Goal: Task Accomplishment & Management: Manage account settings

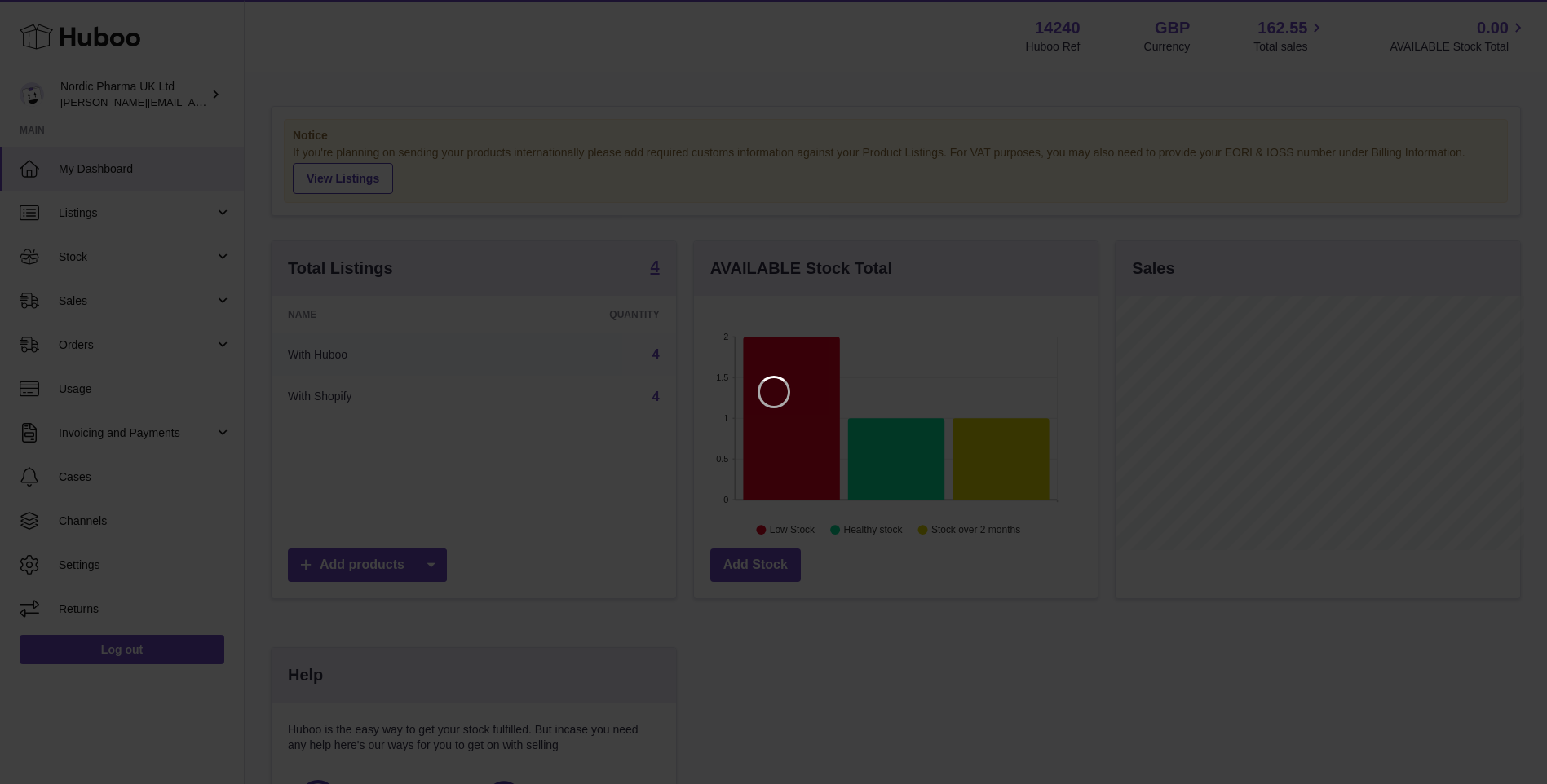
scroll to position [254, 408]
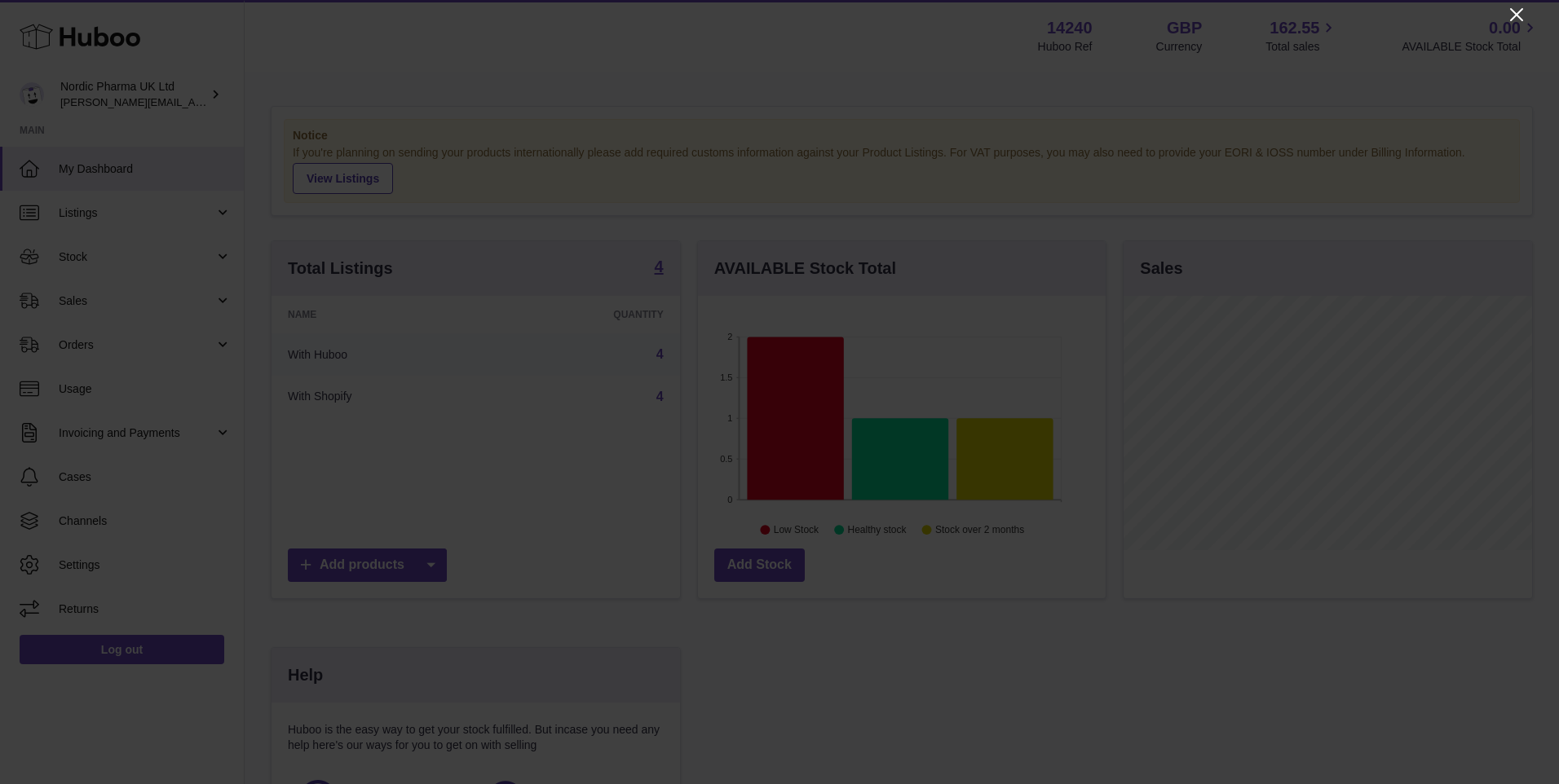
click at [1510, 13] on icon "Close" at bounding box center [1517, 15] width 19 height 19
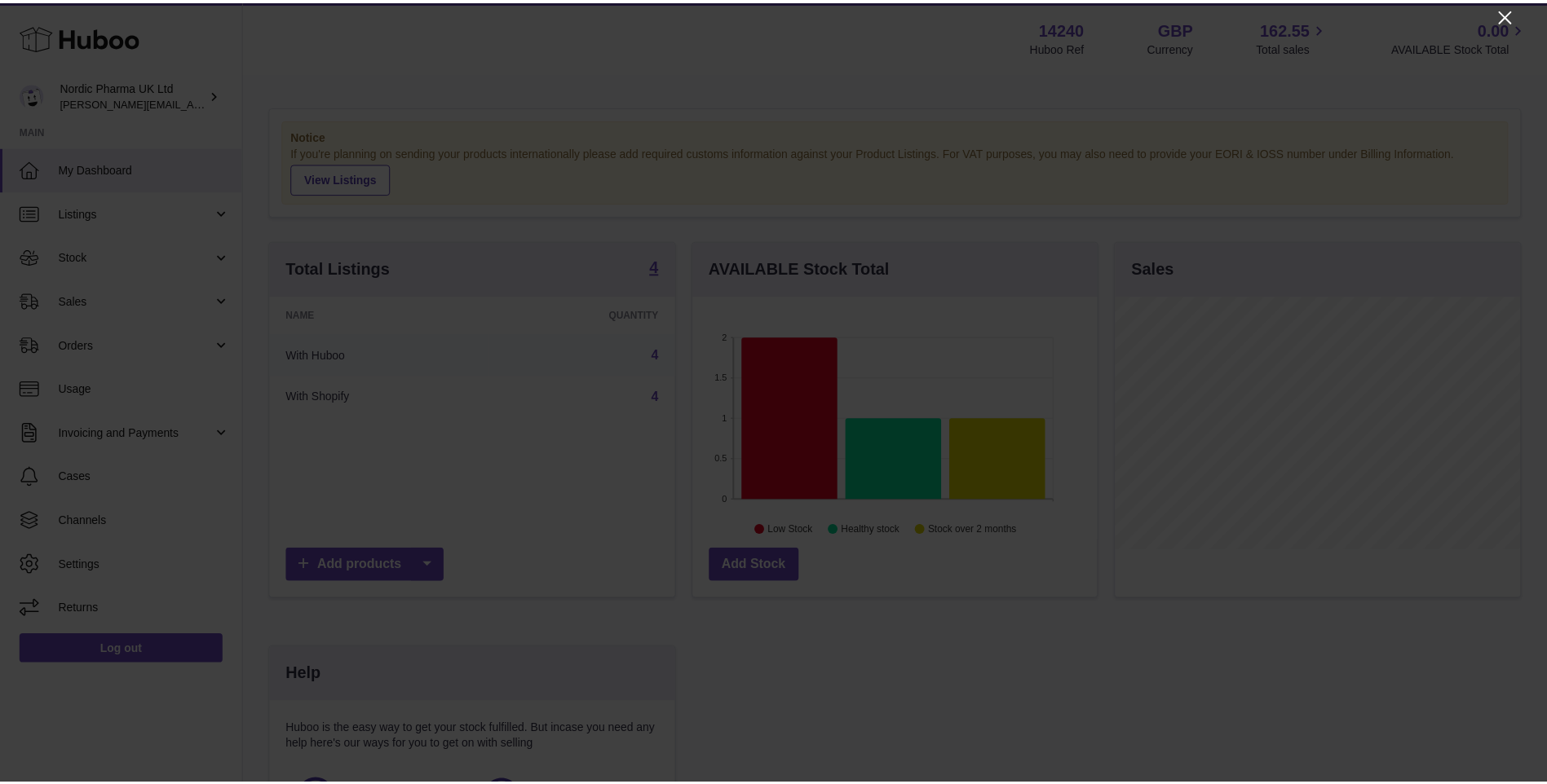
scroll to position [814975, 814925]
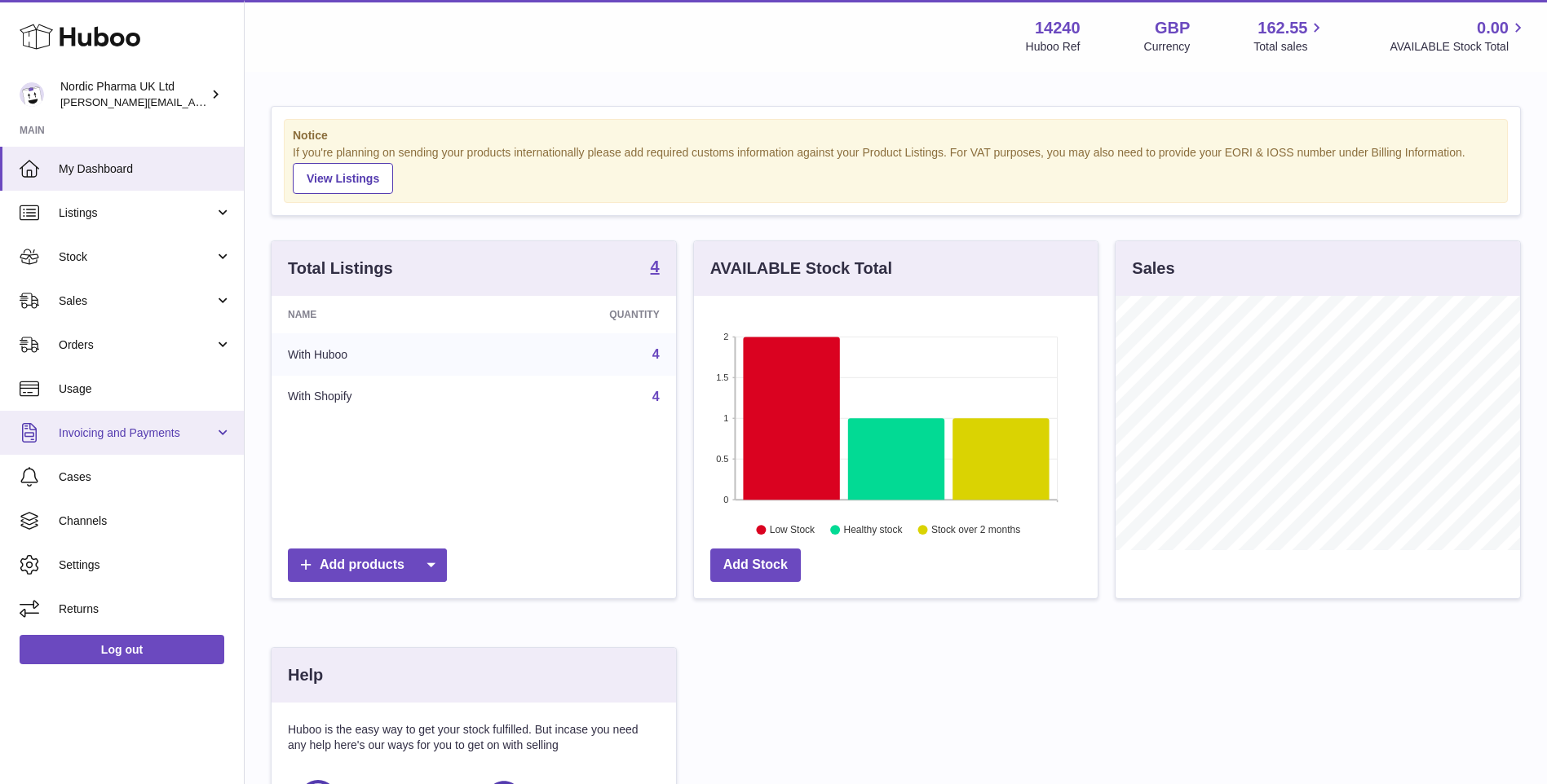
click at [123, 426] on span "Invoicing and Payments" at bounding box center [136, 433] width 155 height 16
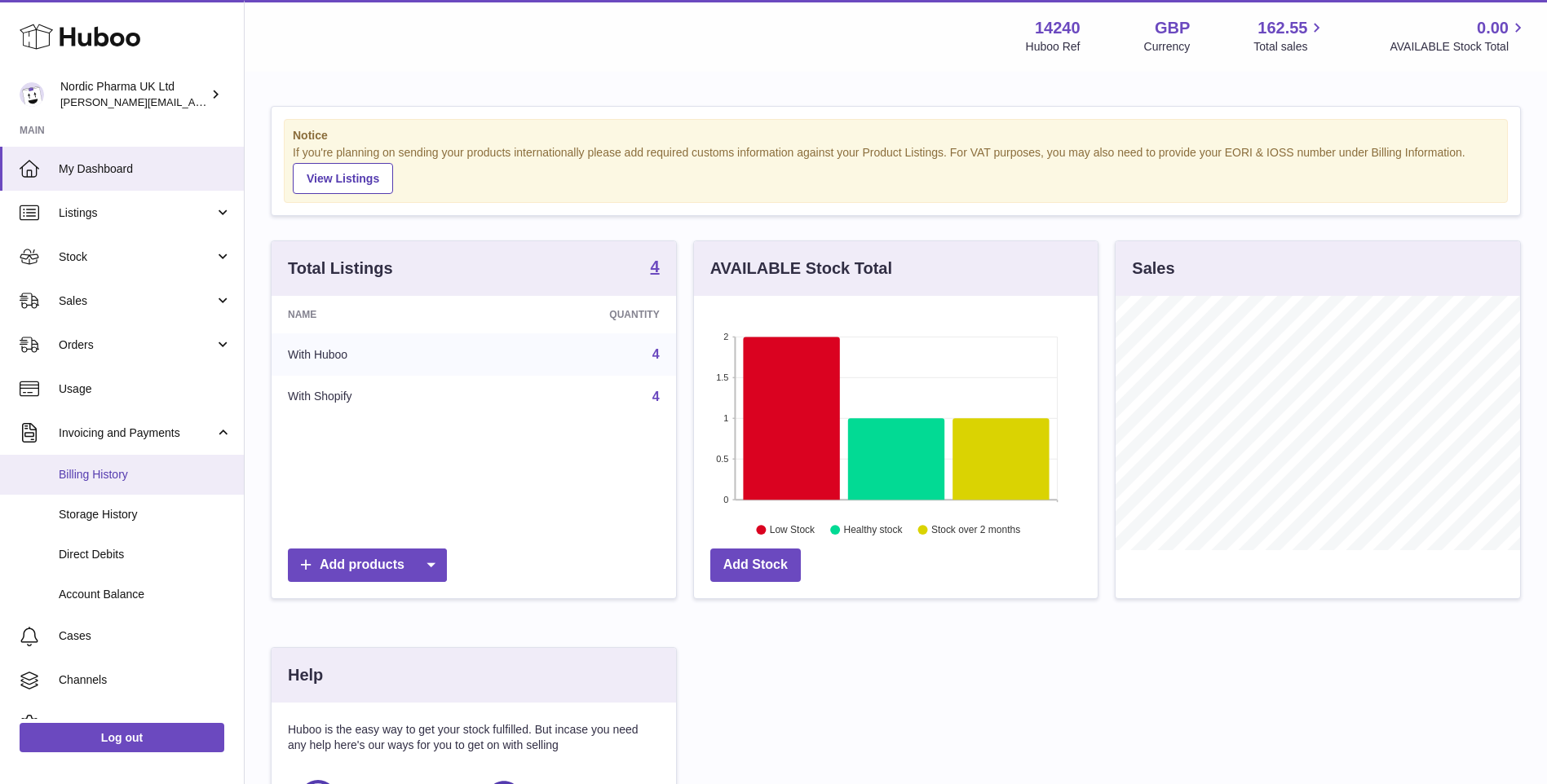
click at [140, 472] on span "Billing History" at bounding box center [145, 475] width 173 height 16
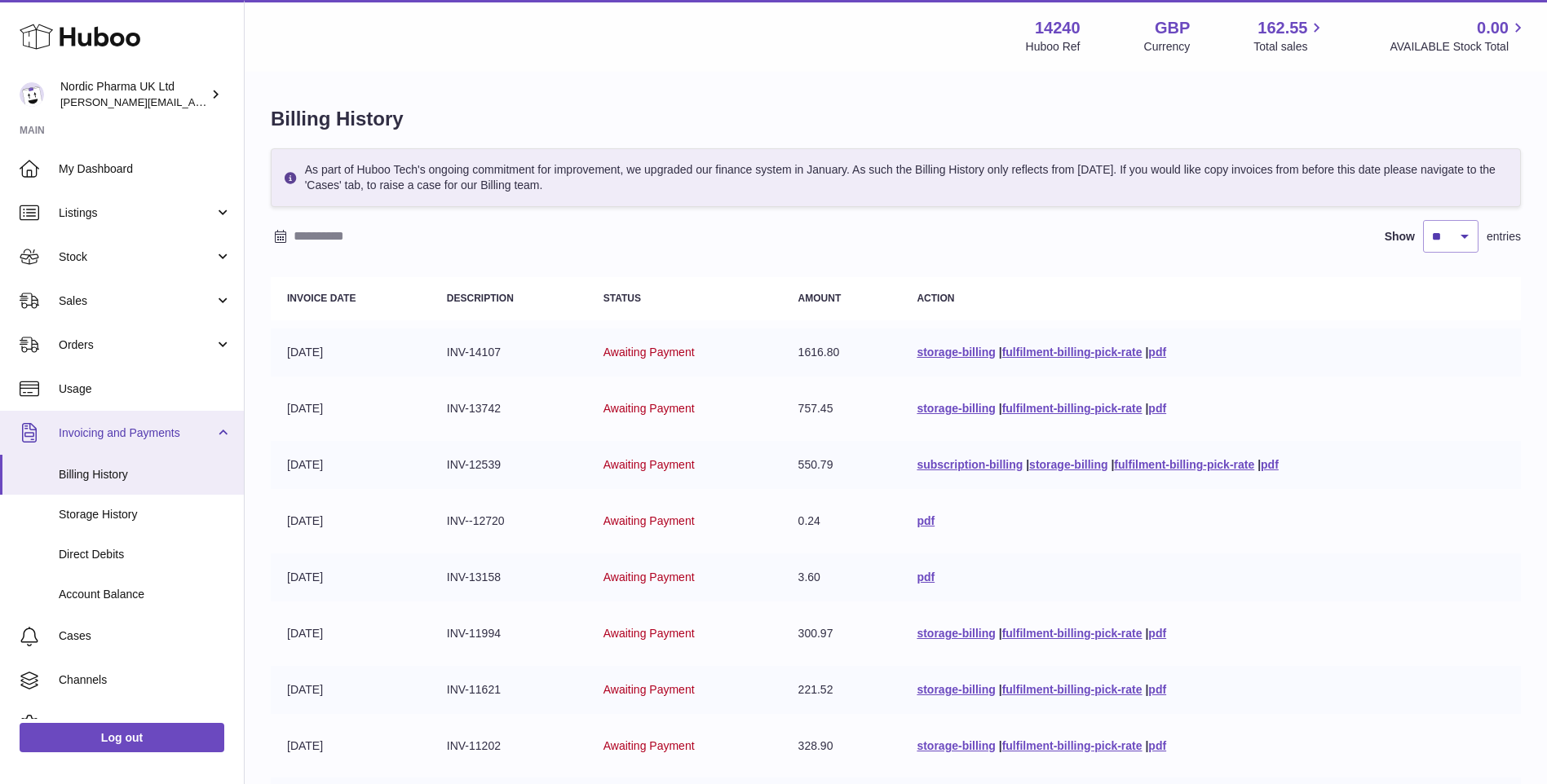
click at [151, 447] on link "Invoicing and Payments" at bounding box center [122, 433] width 244 height 44
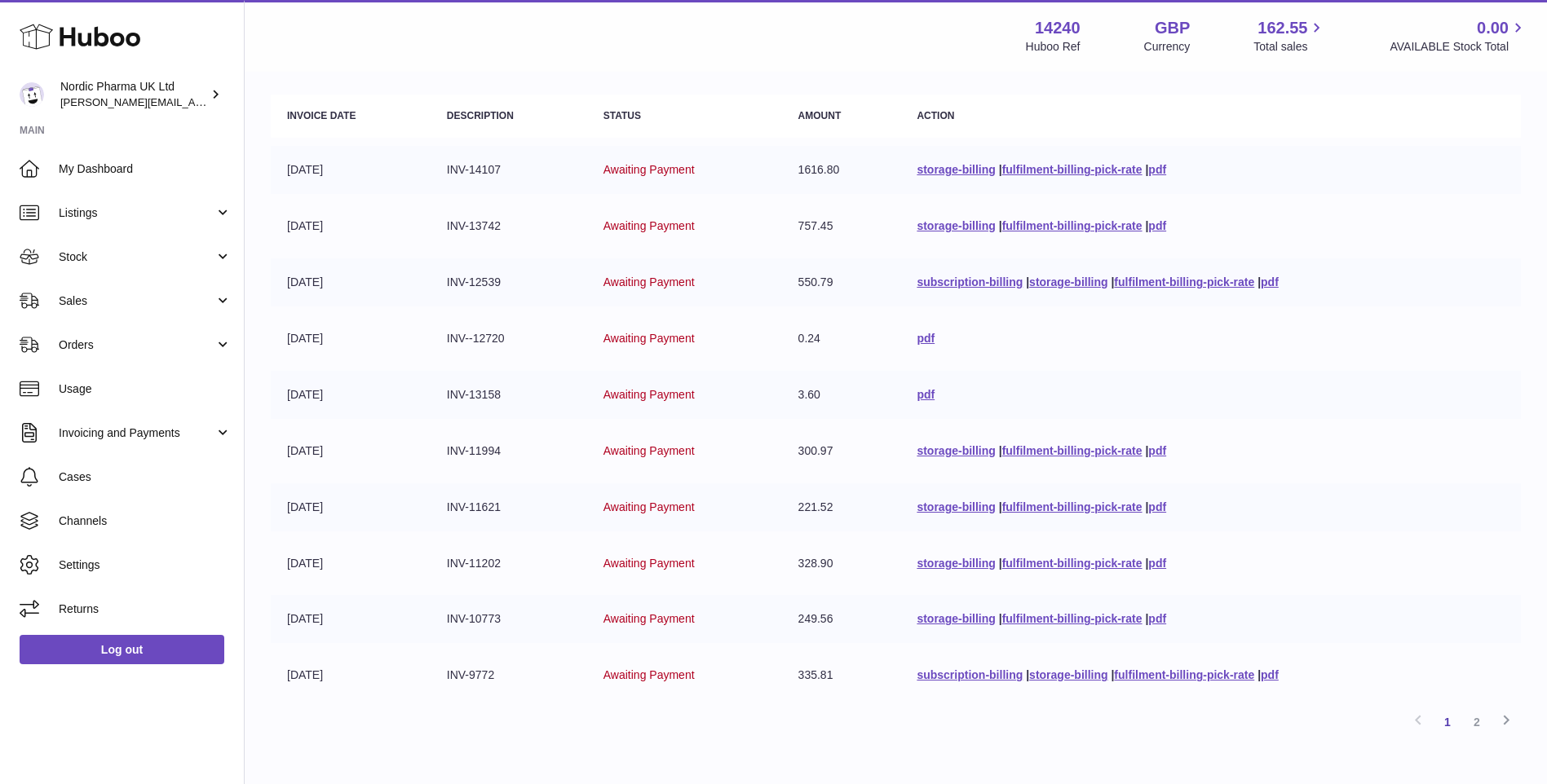
scroll to position [175, 0]
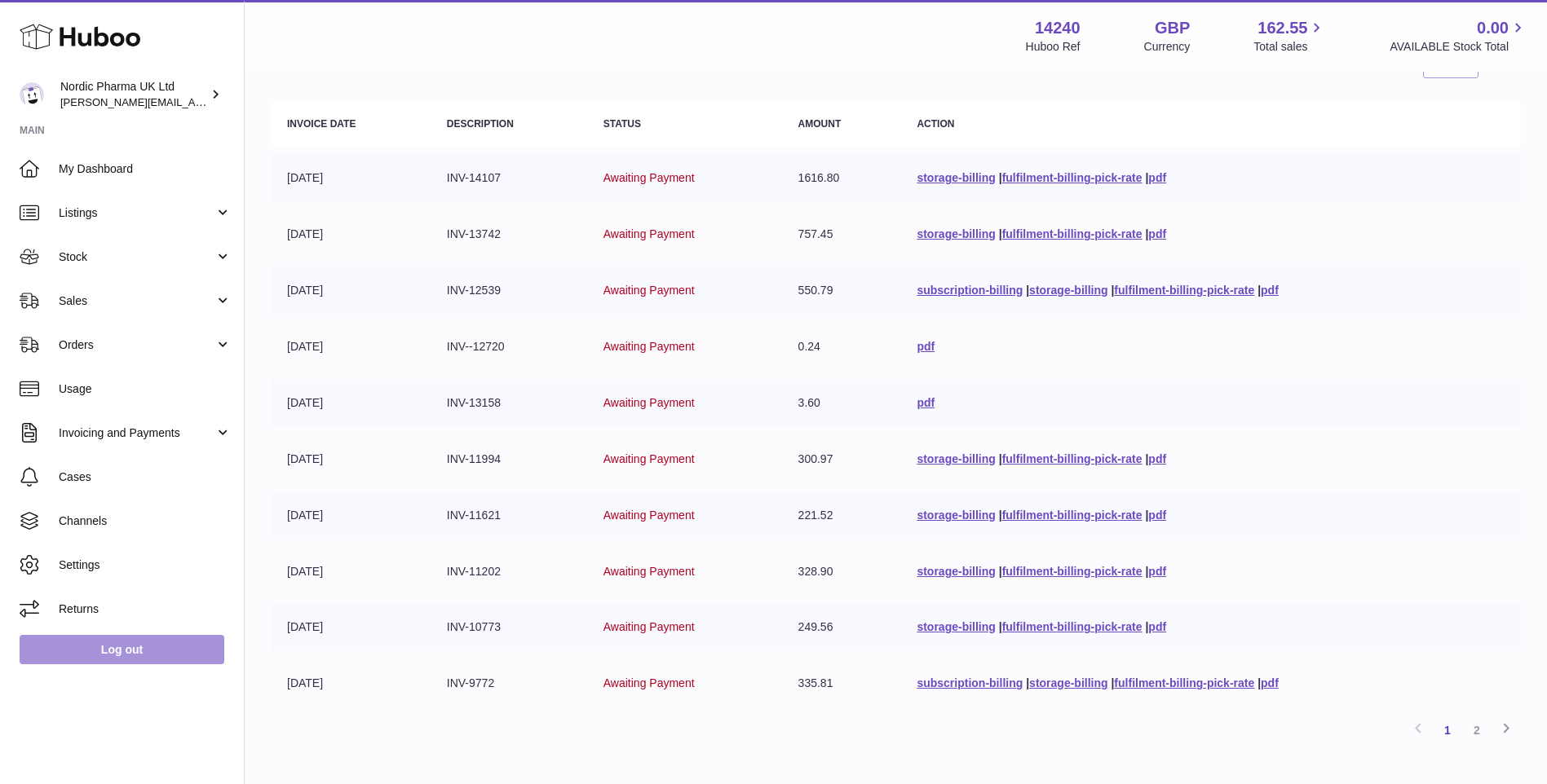
click at [215, 651] on link "Log out" at bounding box center [122, 649] width 205 height 29
